Goal: Task Accomplishment & Management: Manage account settings

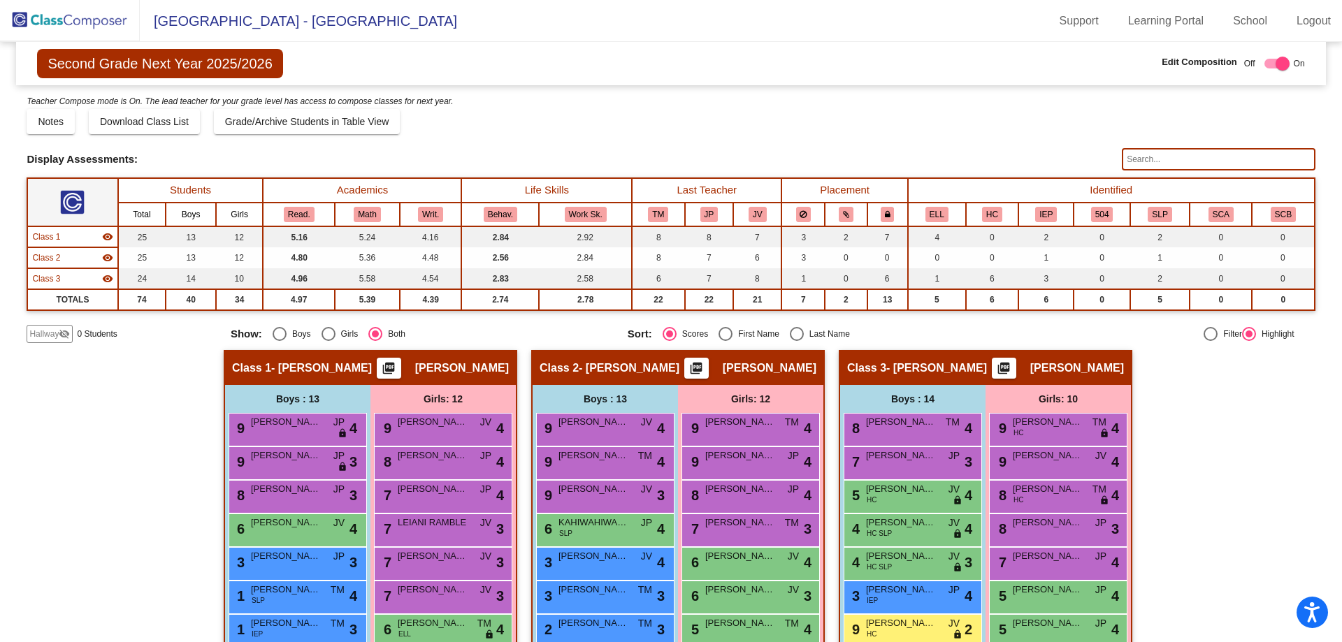
scroll to position [263, 0]
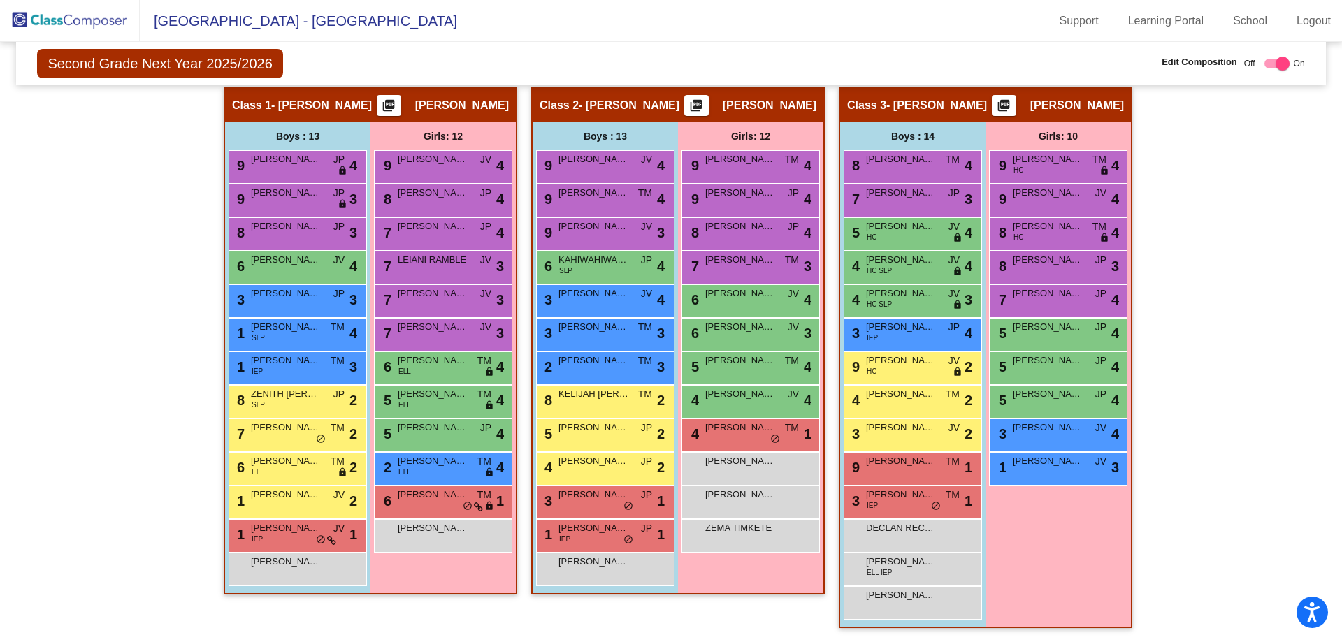
click at [81, 28] on img at bounding box center [70, 20] width 140 height 41
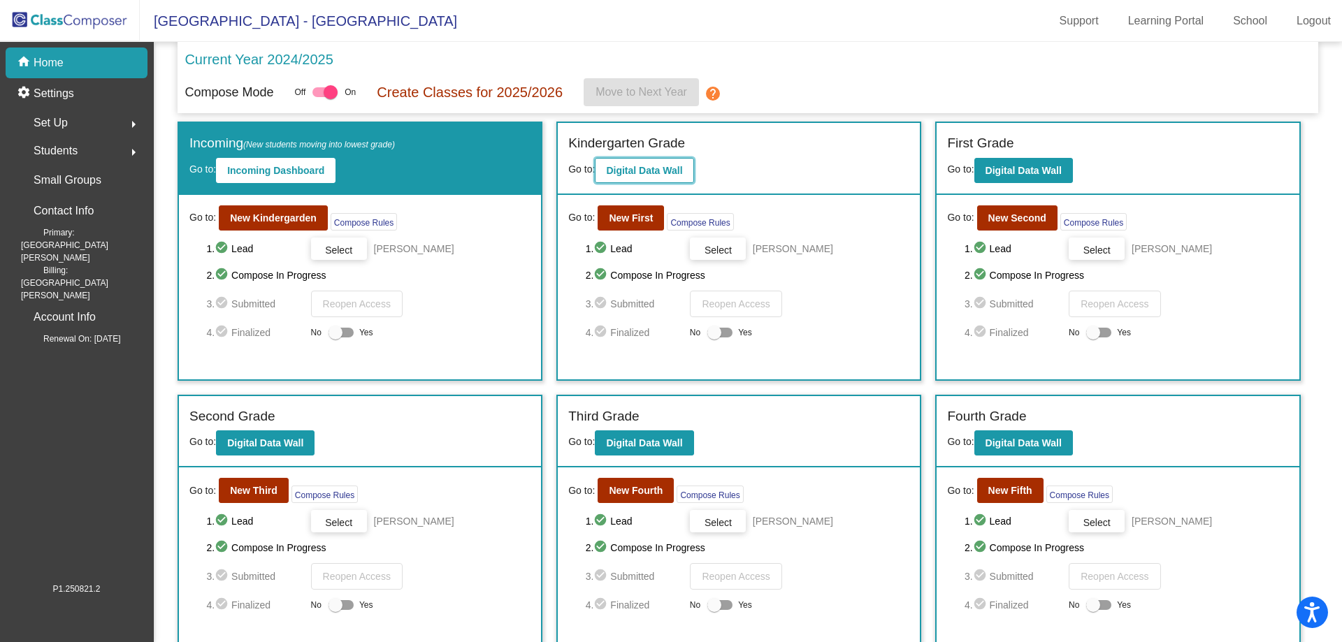
click at [648, 174] on b "Digital Data Wall" at bounding box center [644, 170] width 76 height 11
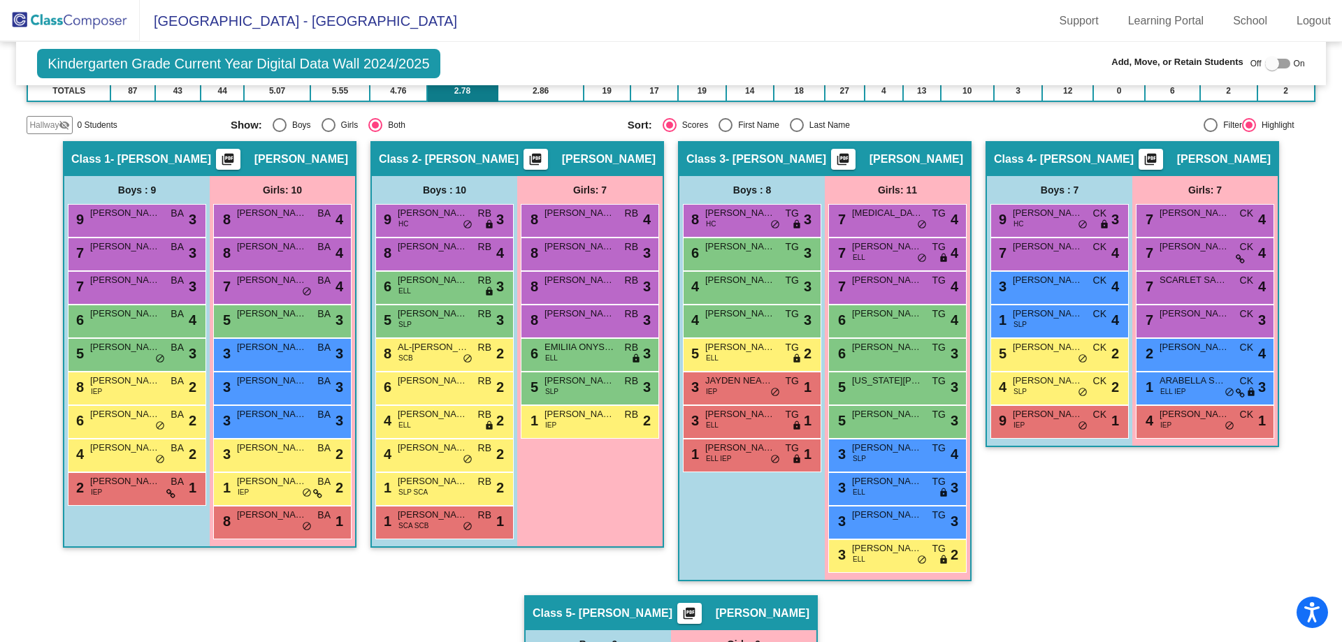
scroll to position [280, 0]
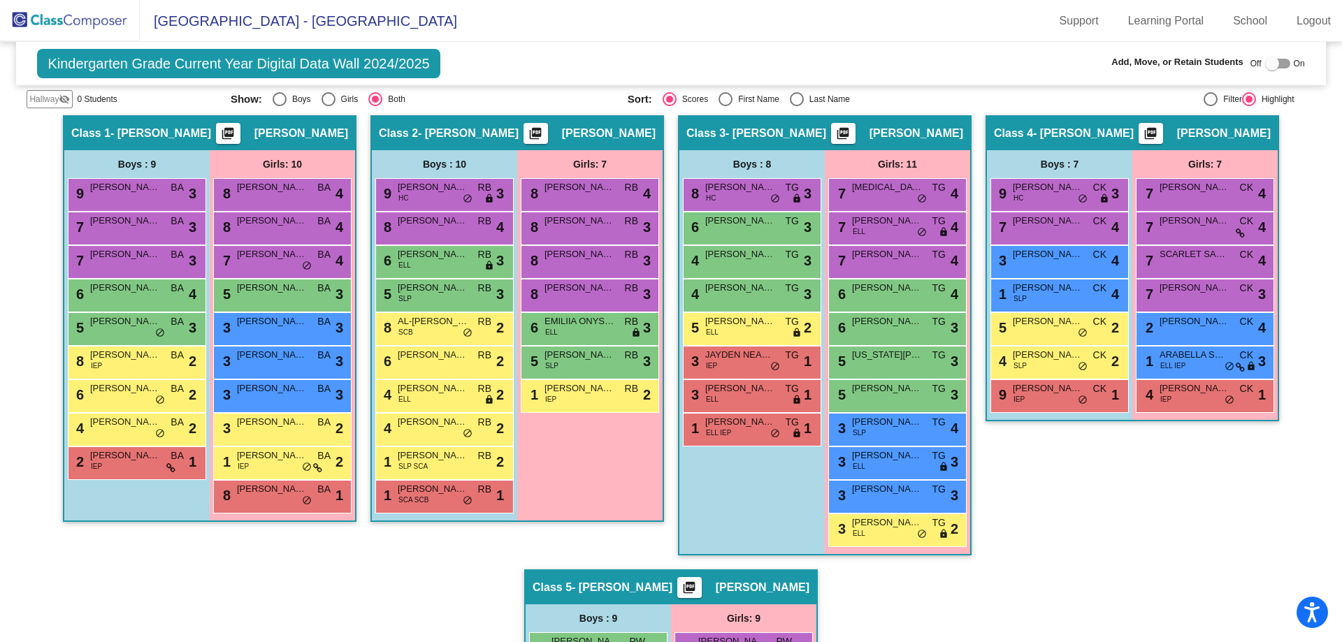
click at [78, 19] on img at bounding box center [70, 20] width 140 height 41
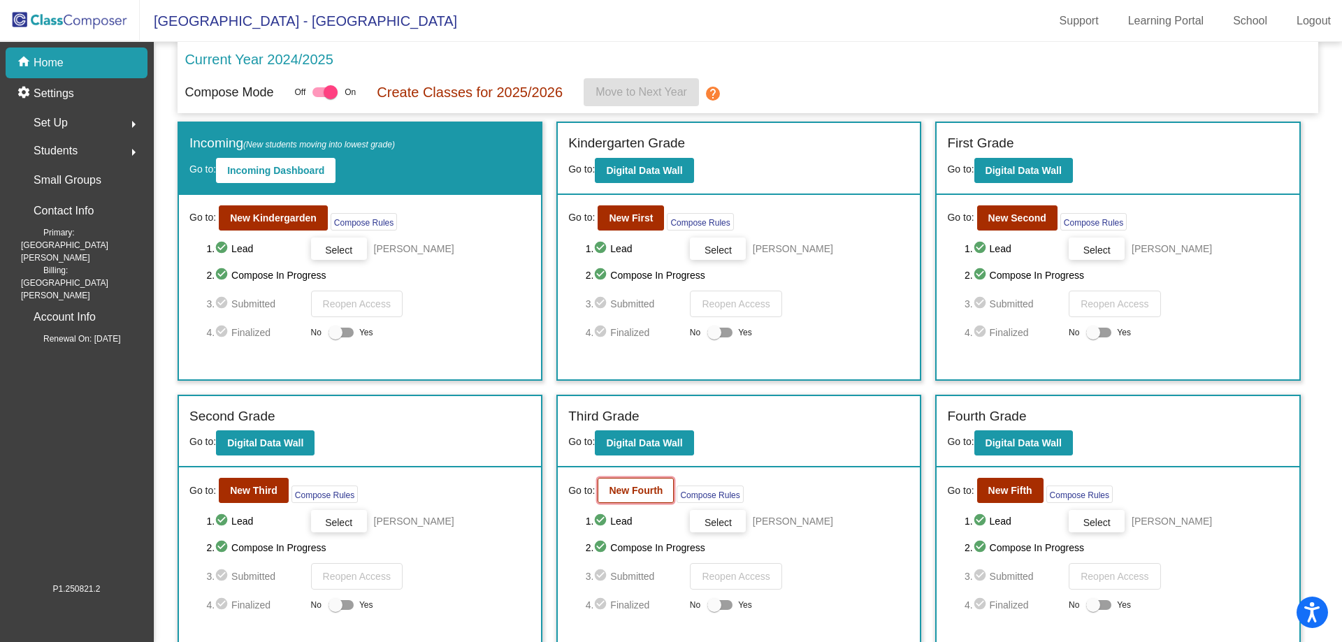
click at [639, 488] on b "New Fourth" at bounding box center [636, 490] width 54 height 11
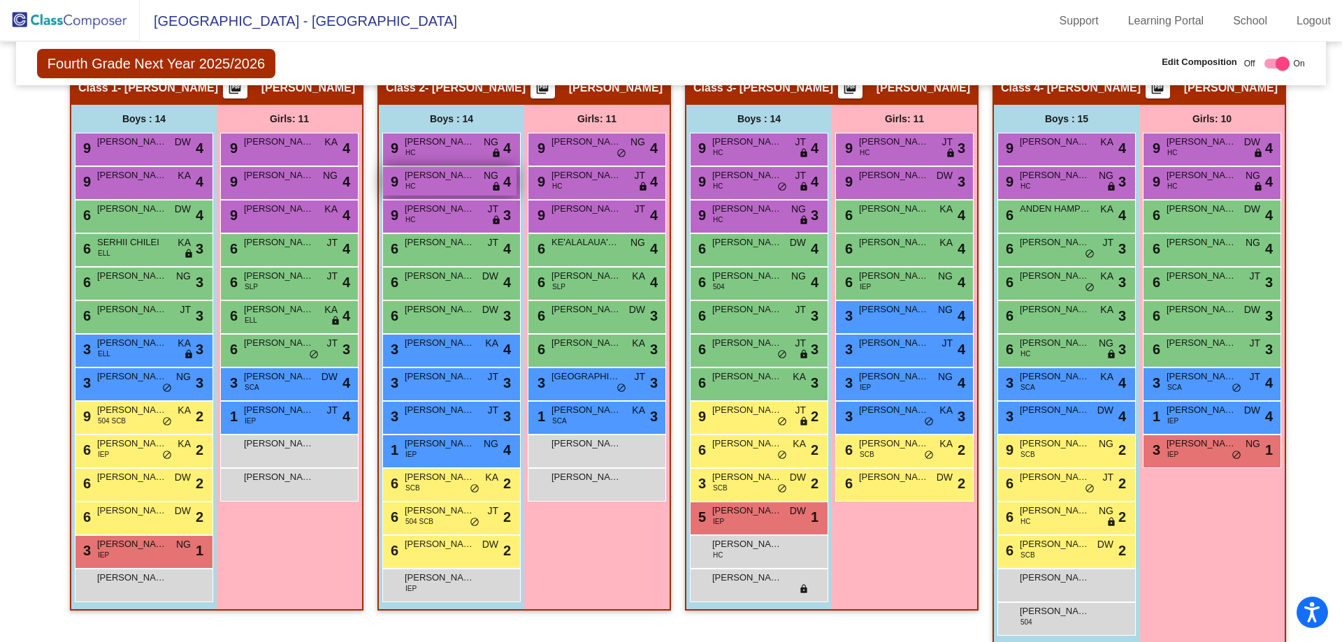
scroll to position [317, 0]
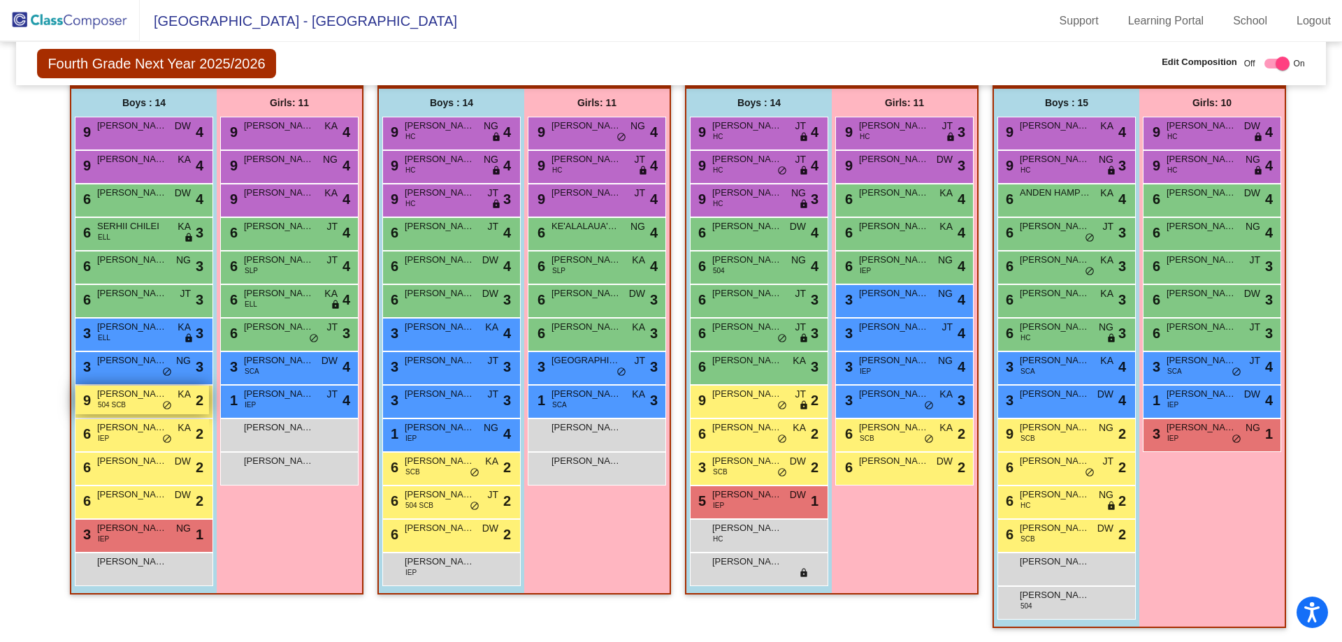
click at [110, 392] on span "[PERSON_NAME]" at bounding box center [132, 394] width 70 height 14
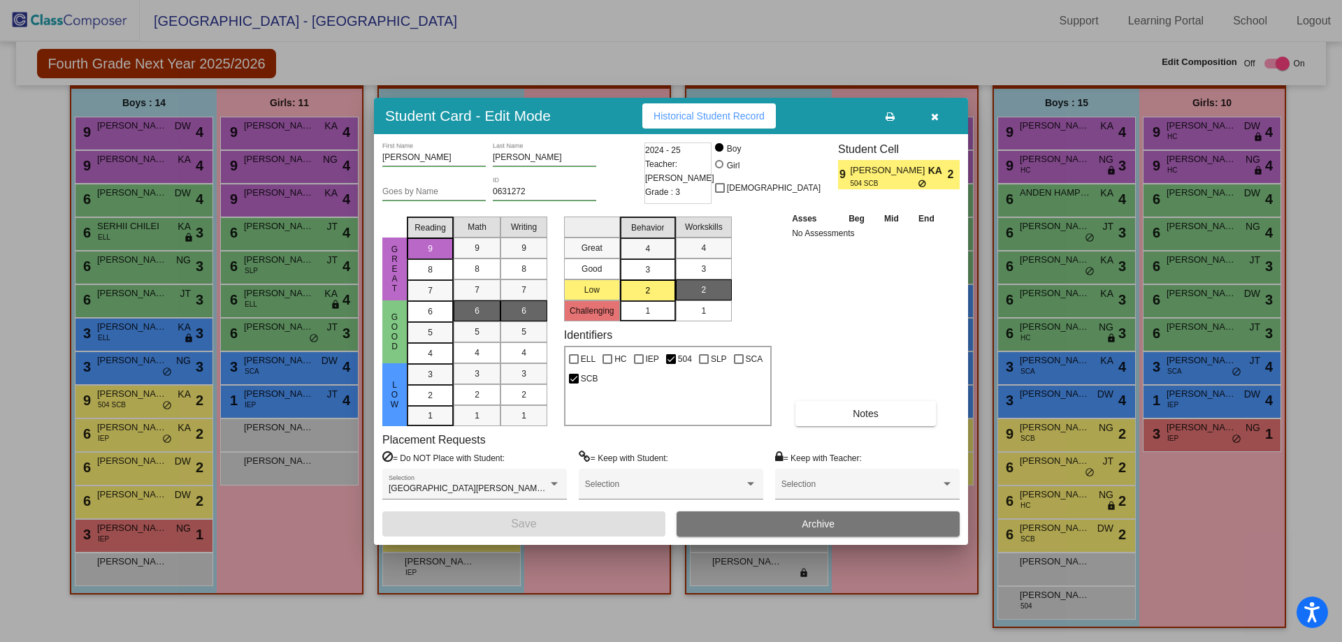
click at [933, 115] on icon "button" at bounding box center [935, 117] width 8 height 10
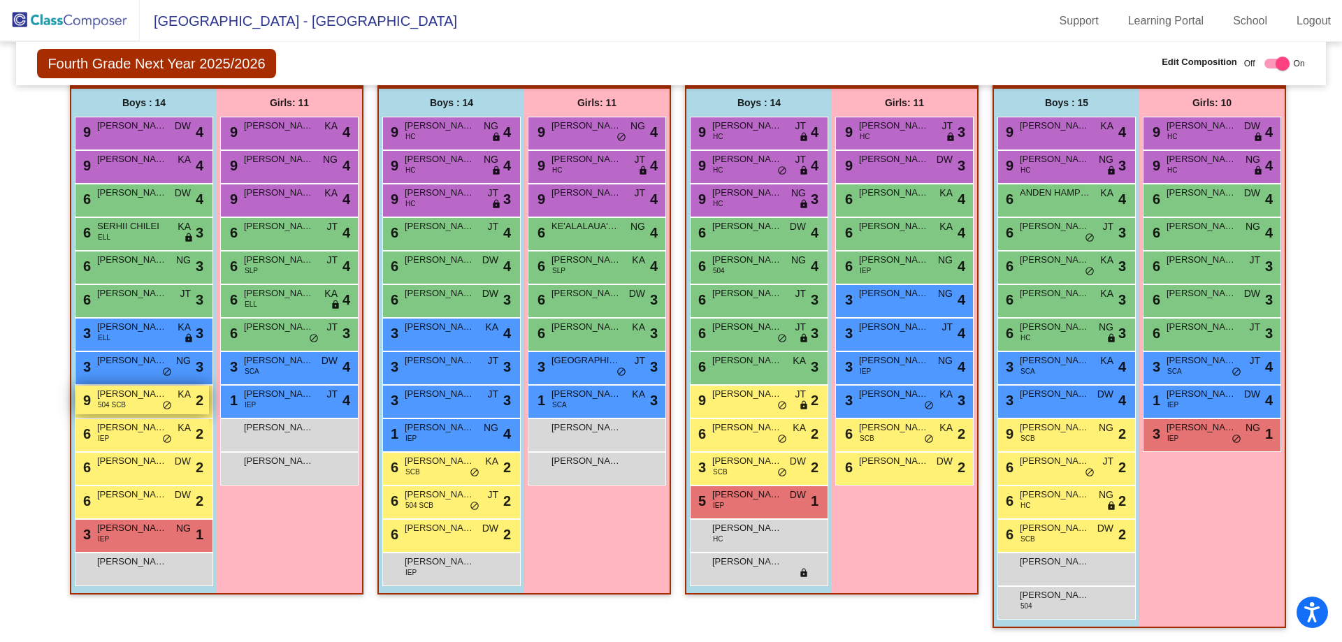
click at [98, 396] on span "[PERSON_NAME]" at bounding box center [132, 394] width 70 height 14
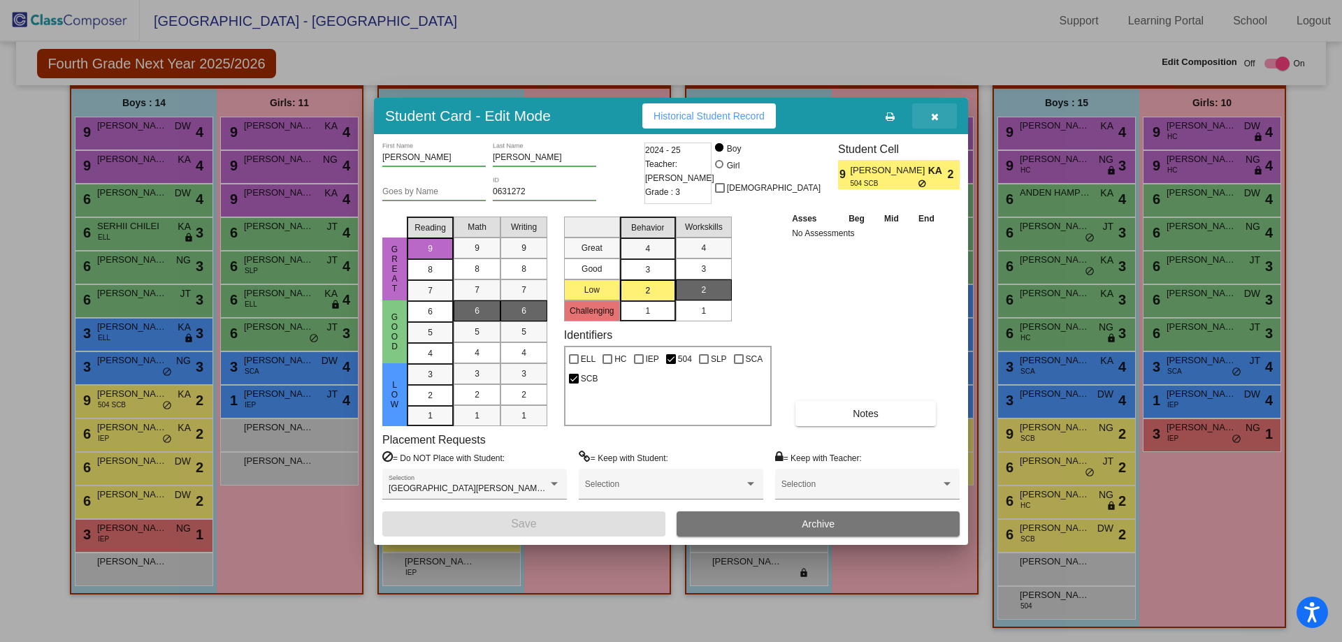
click at [939, 113] on button "button" at bounding box center [934, 115] width 45 height 25
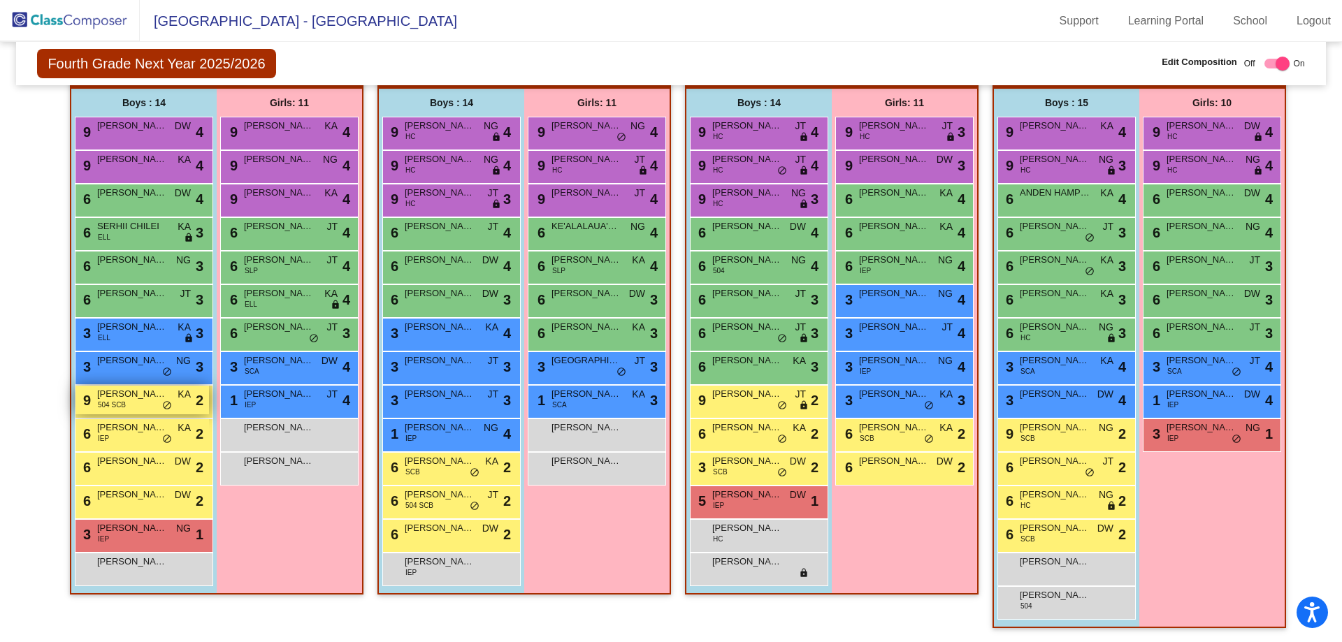
click at [92, 401] on div "9 [PERSON_NAME] 504 SCB KA lock do_not_disturb_alt 2" at bounding box center [141, 400] width 133 height 29
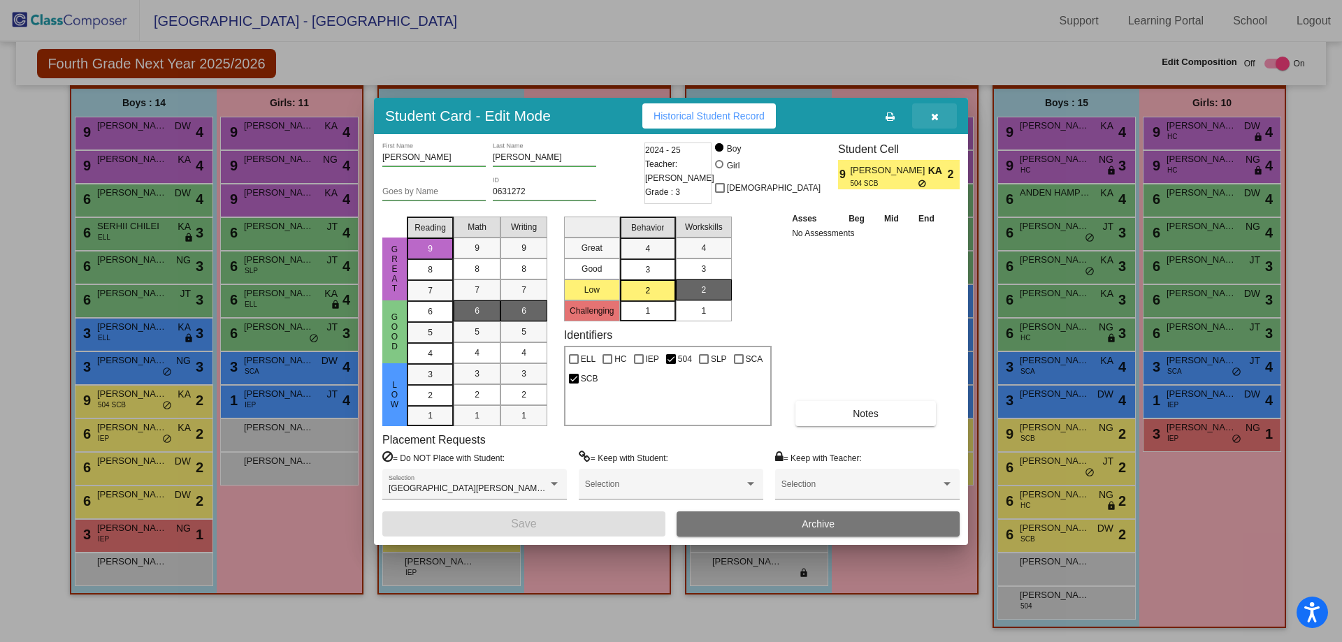
click at [930, 113] on button "button" at bounding box center [934, 115] width 45 height 25
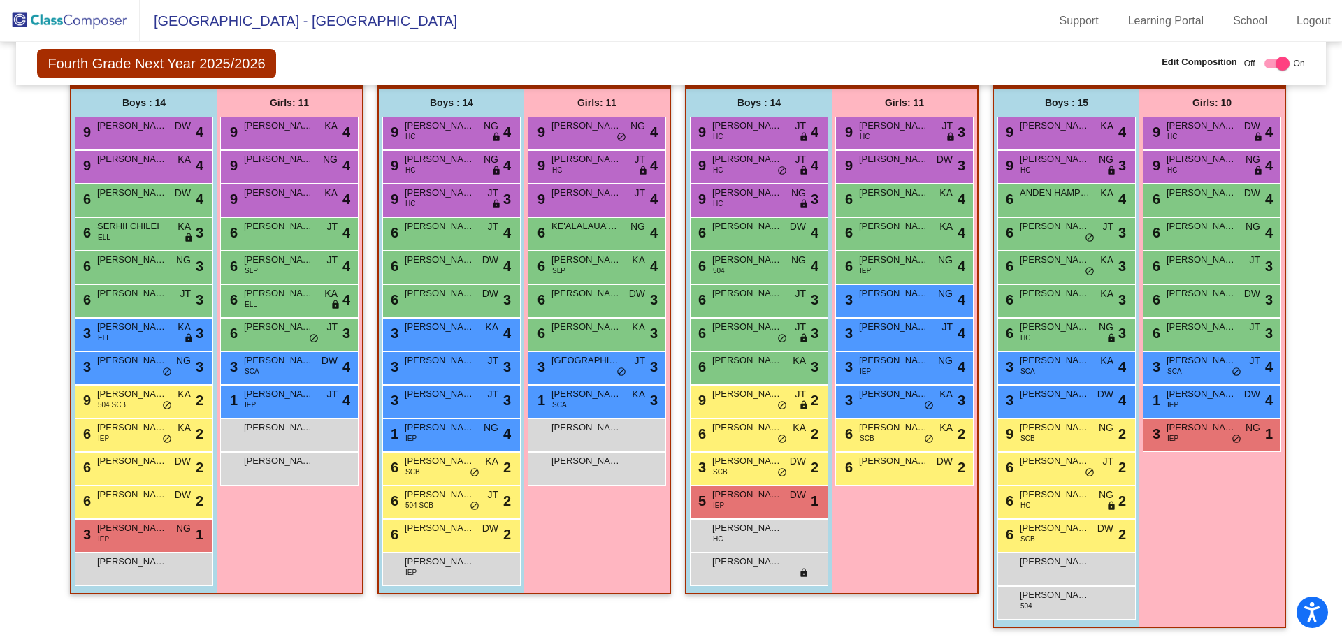
click at [92, 20] on img at bounding box center [70, 20] width 140 height 41
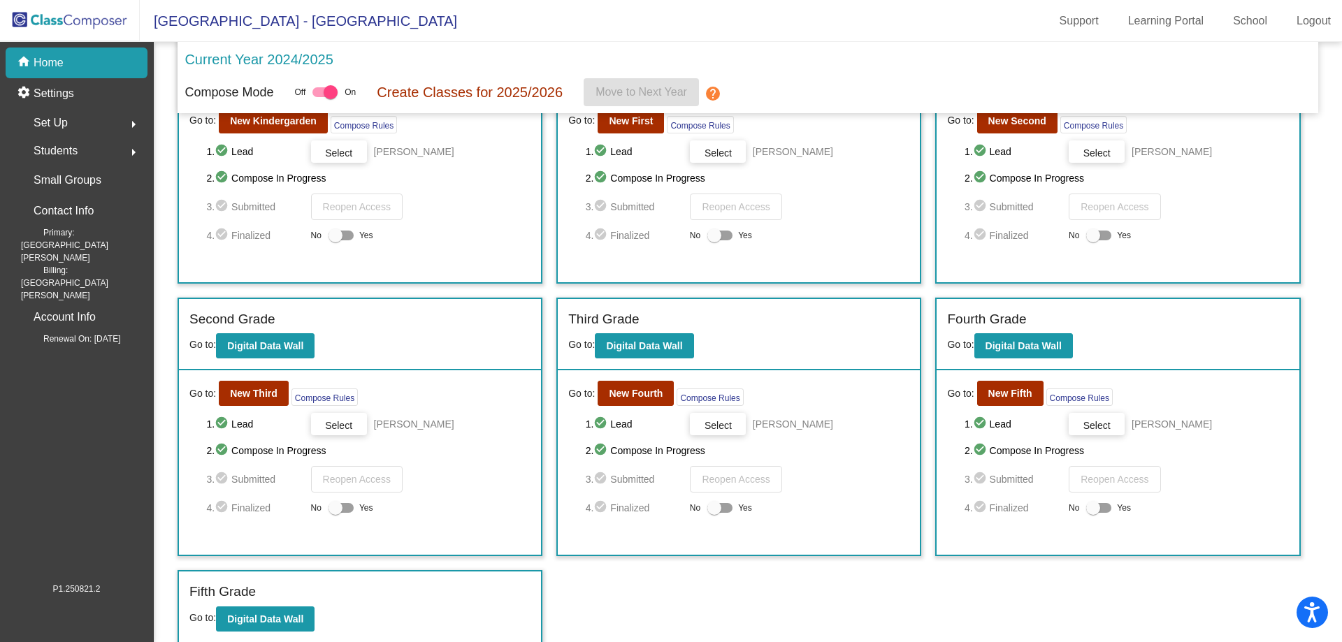
scroll to position [100, 0]
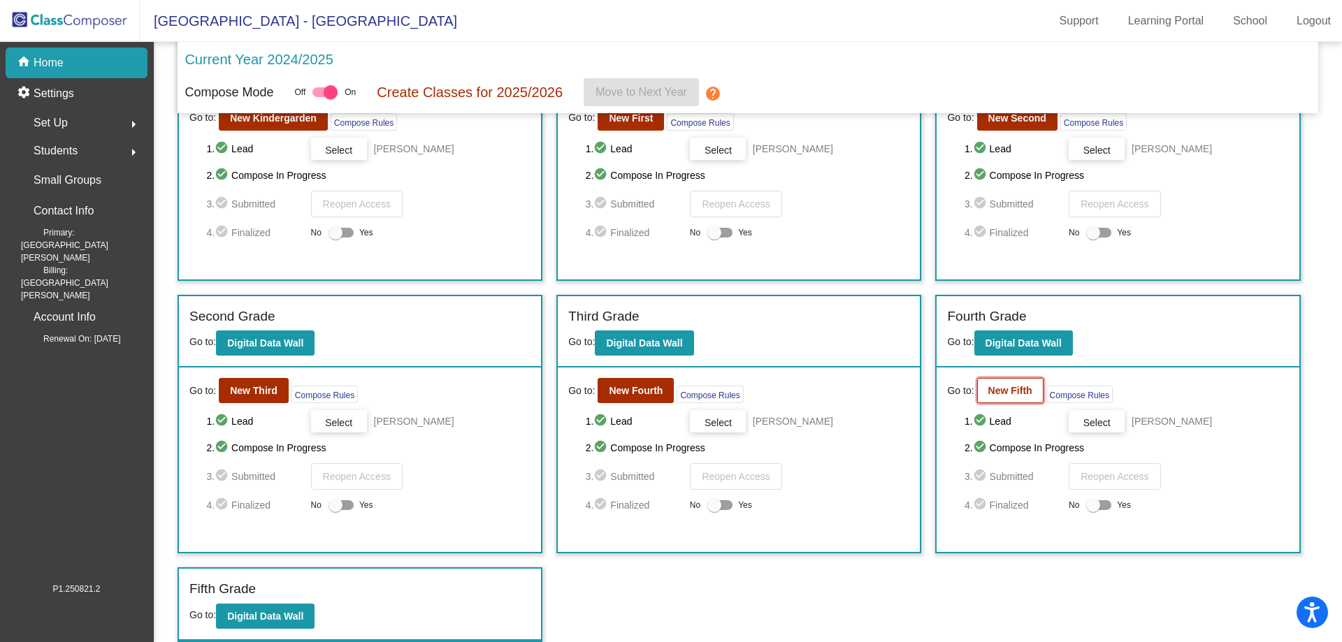
click at [992, 385] on b "New Fifth" at bounding box center [1010, 390] width 44 height 11
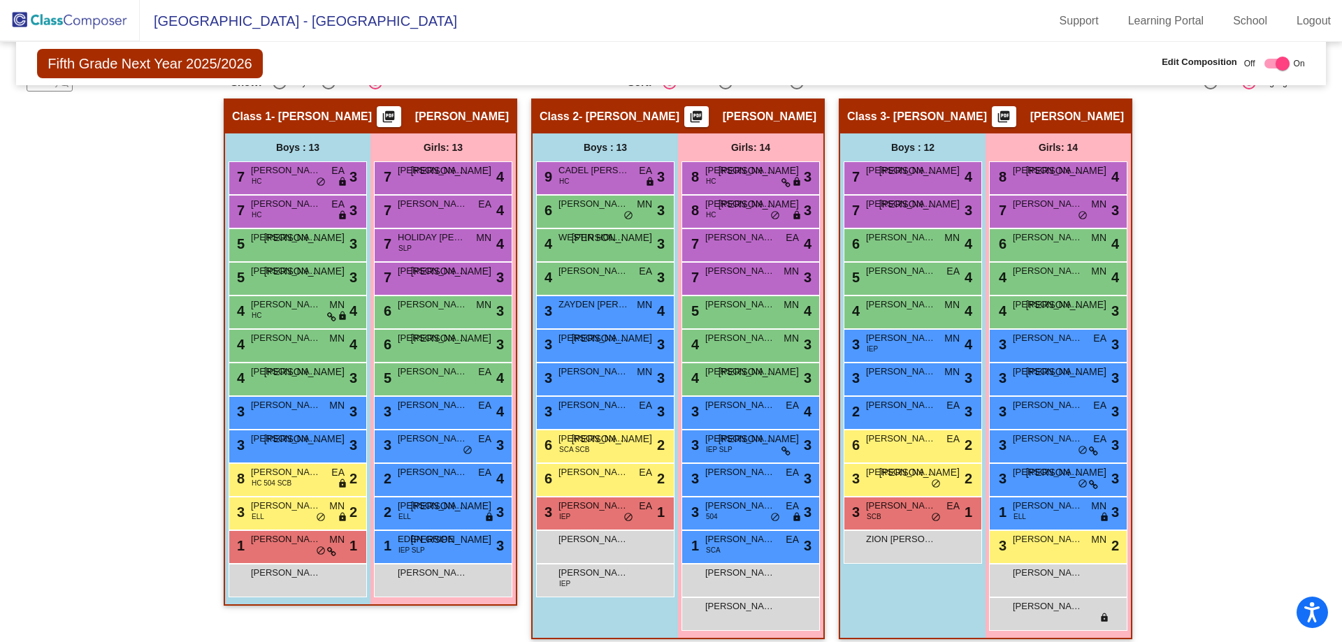
scroll to position [263, 0]
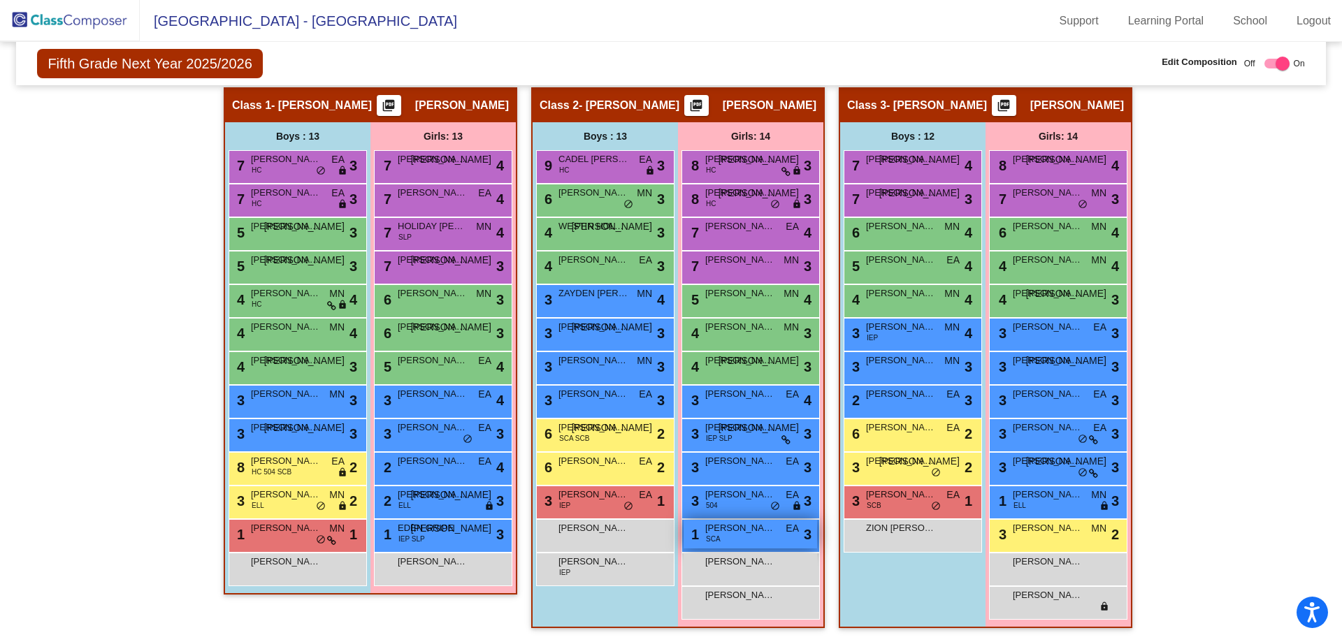
click at [740, 535] on span "[PERSON_NAME]" at bounding box center [740, 528] width 70 height 14
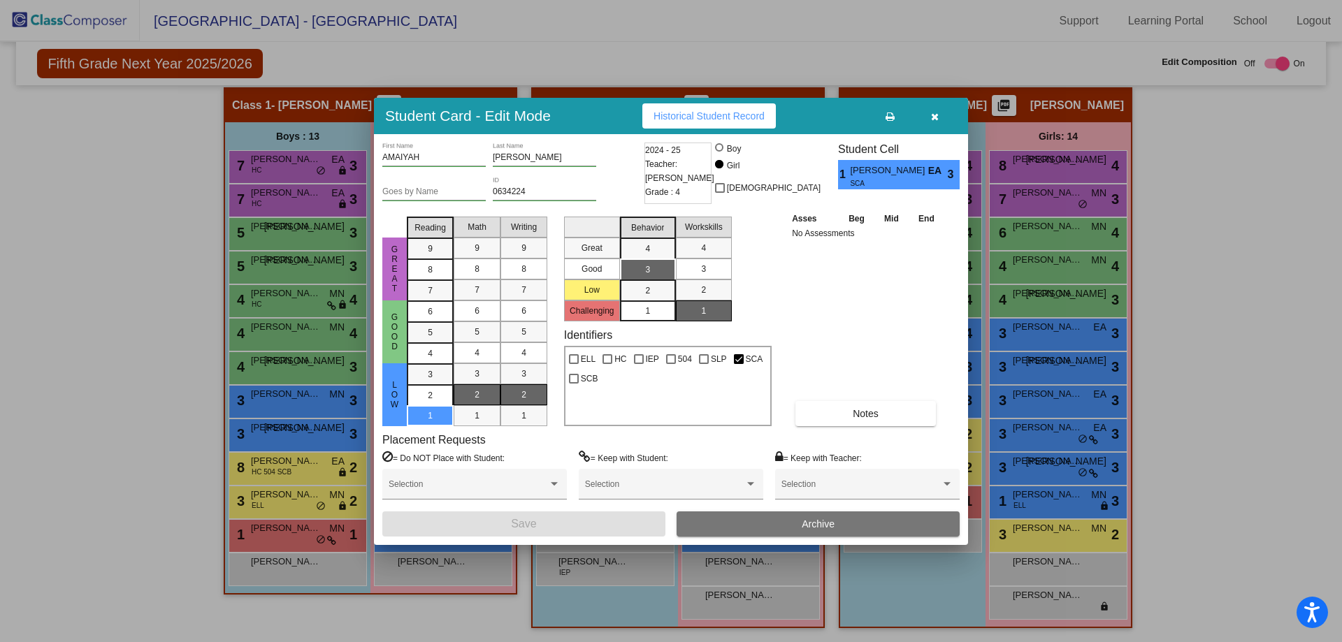
click at [739, 524] on button "Archive" at bounding box center [817, 524] width 283 height 25
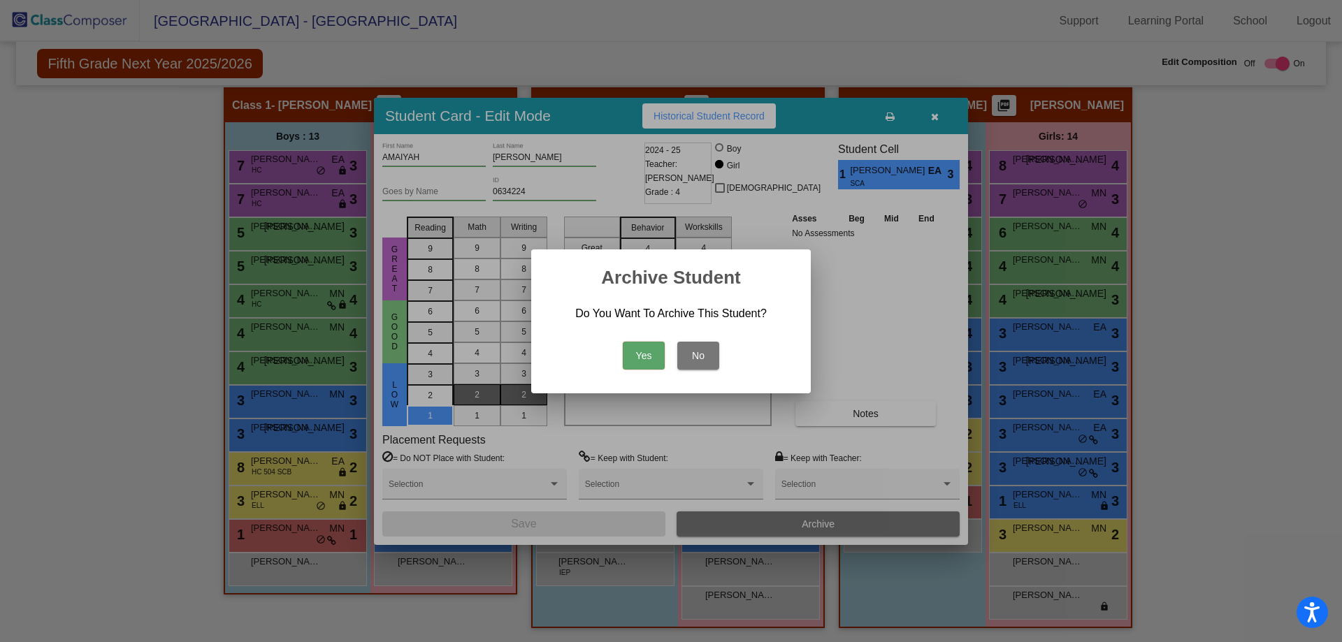
click at [637, 360] on button "Yes" at bounding box center [644, 356] width 42 height 28
